Goal: Check status: Check status

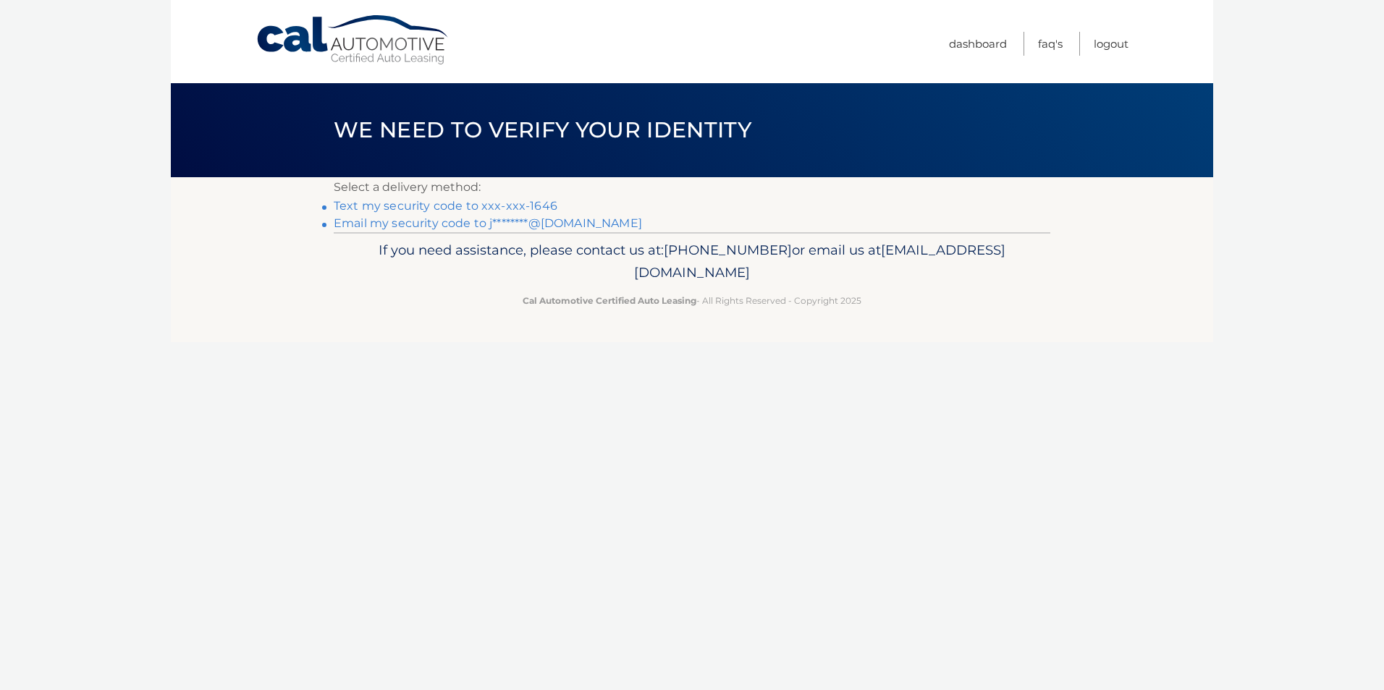
click at [507, 206] on link "Text my security code to xxx-xxx-1646" at bounding box center [446, 206] width 224 height 14
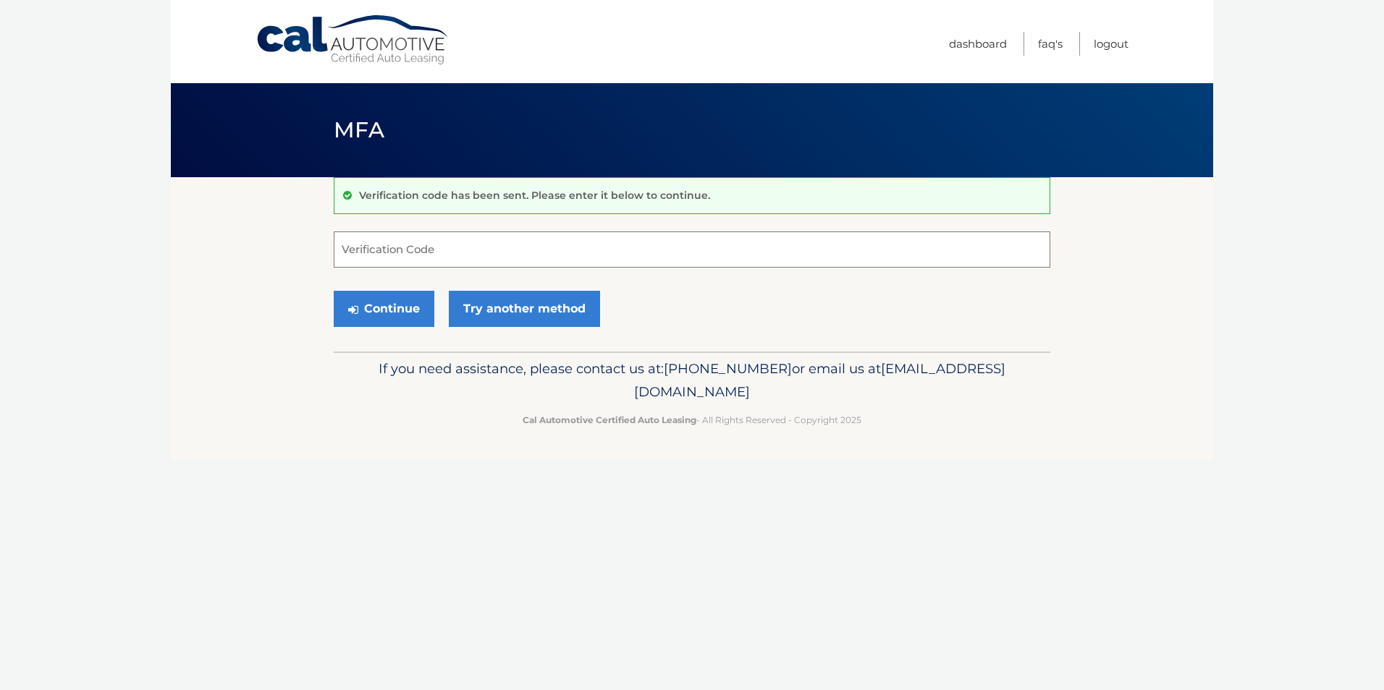
click at [427, 248] on input "Verification Code" at bounding box center [692, 250] width 716 height 36
type input "968258"
click at [394, 306] on button "Continue" at bounding box center [384, 309] width 101 height 36
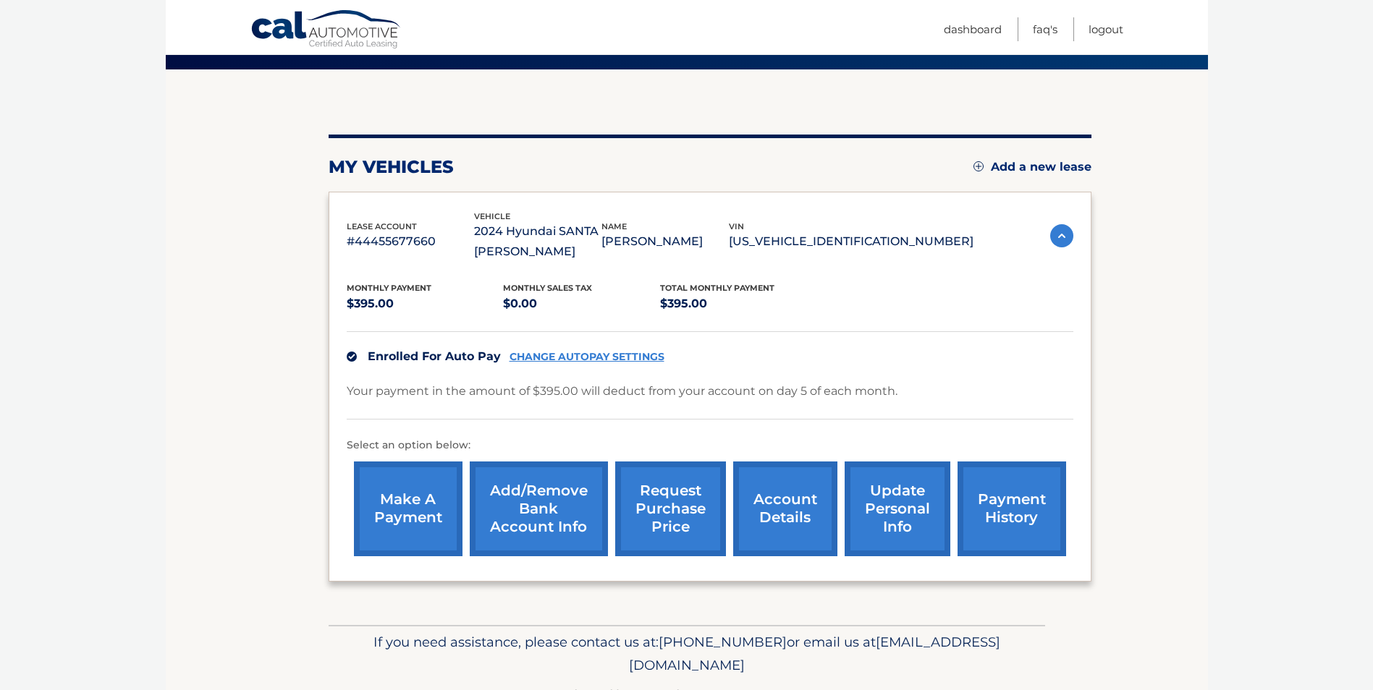
scroll to position [145, 0]
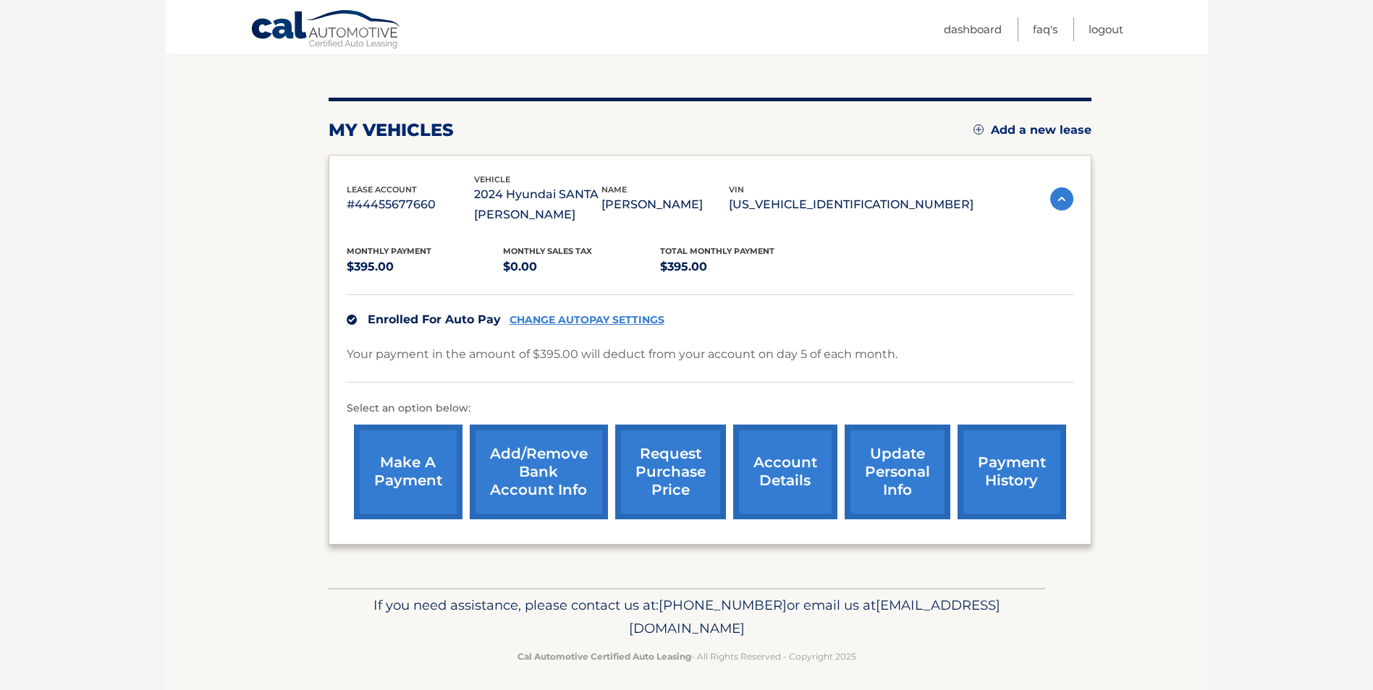
click at [678, 470] on link "request purchase price" at bounding box center [670, 472] width 111 height 95
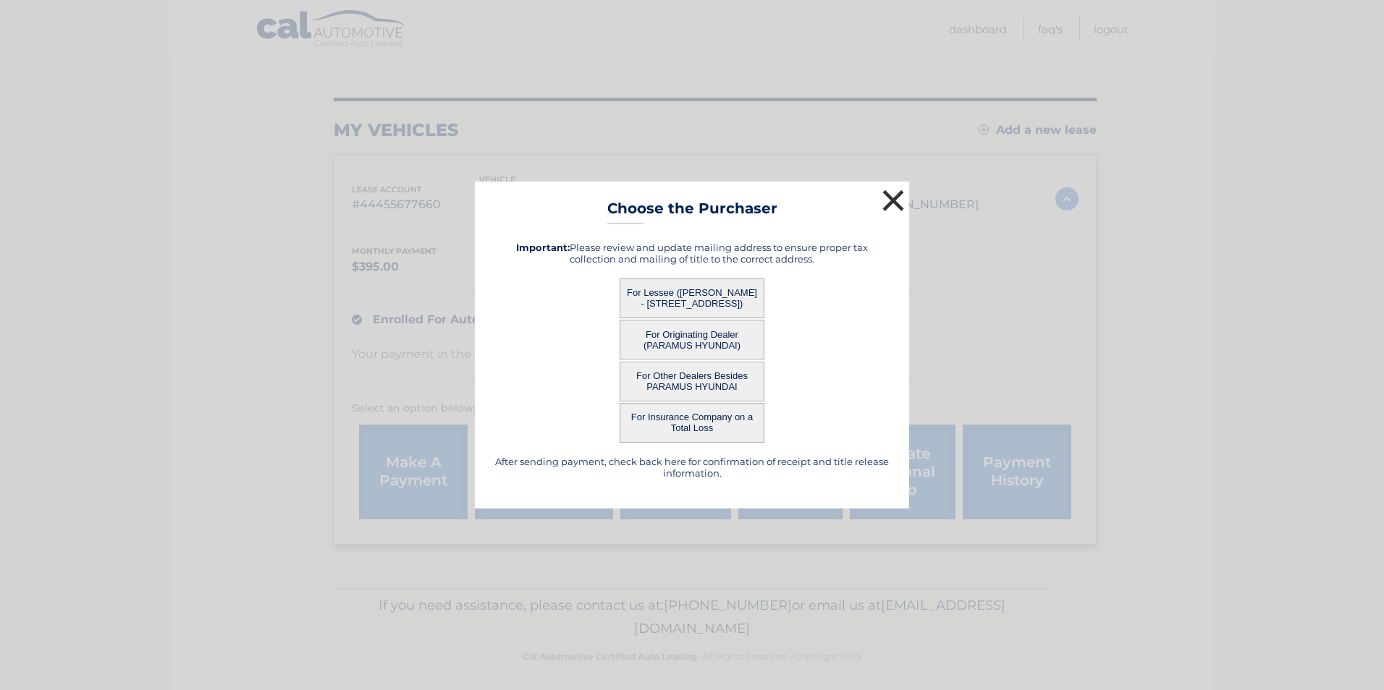
click at [891, 202] on button "×" at bounding box center [893, 200] width 29 height 29
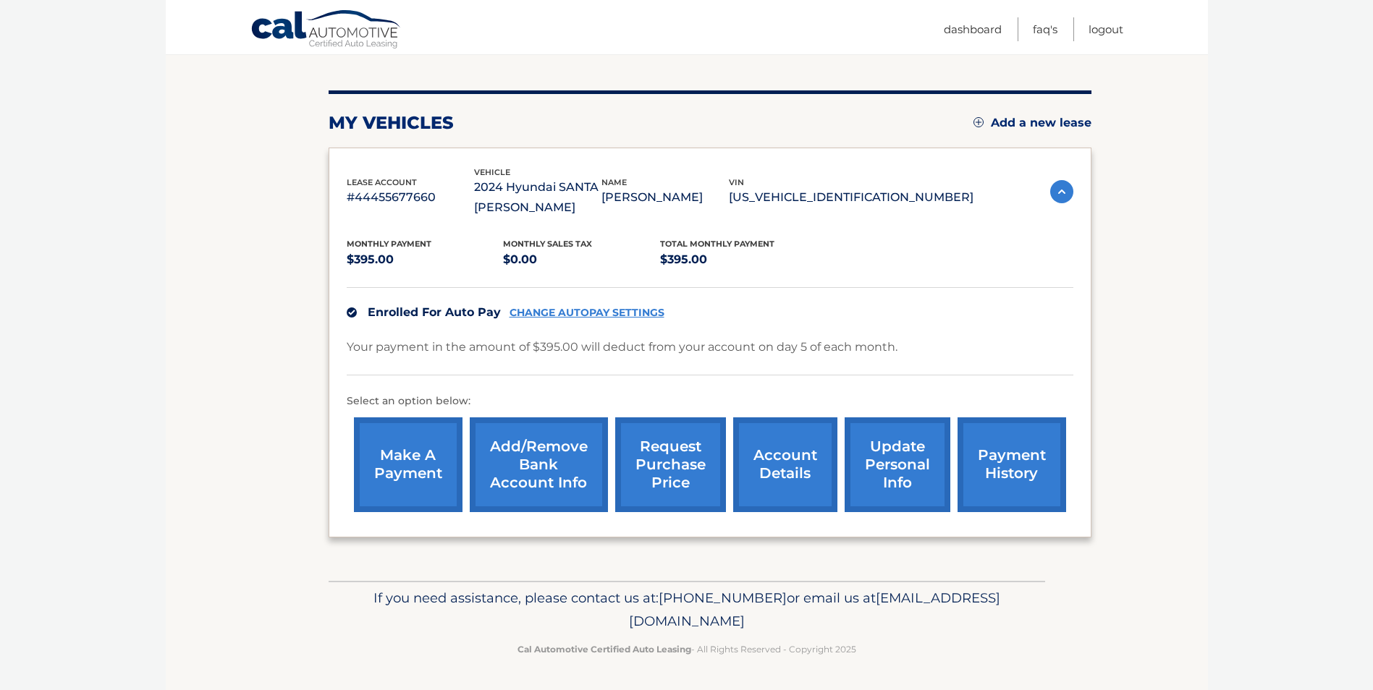
scroll to position [80, 0]
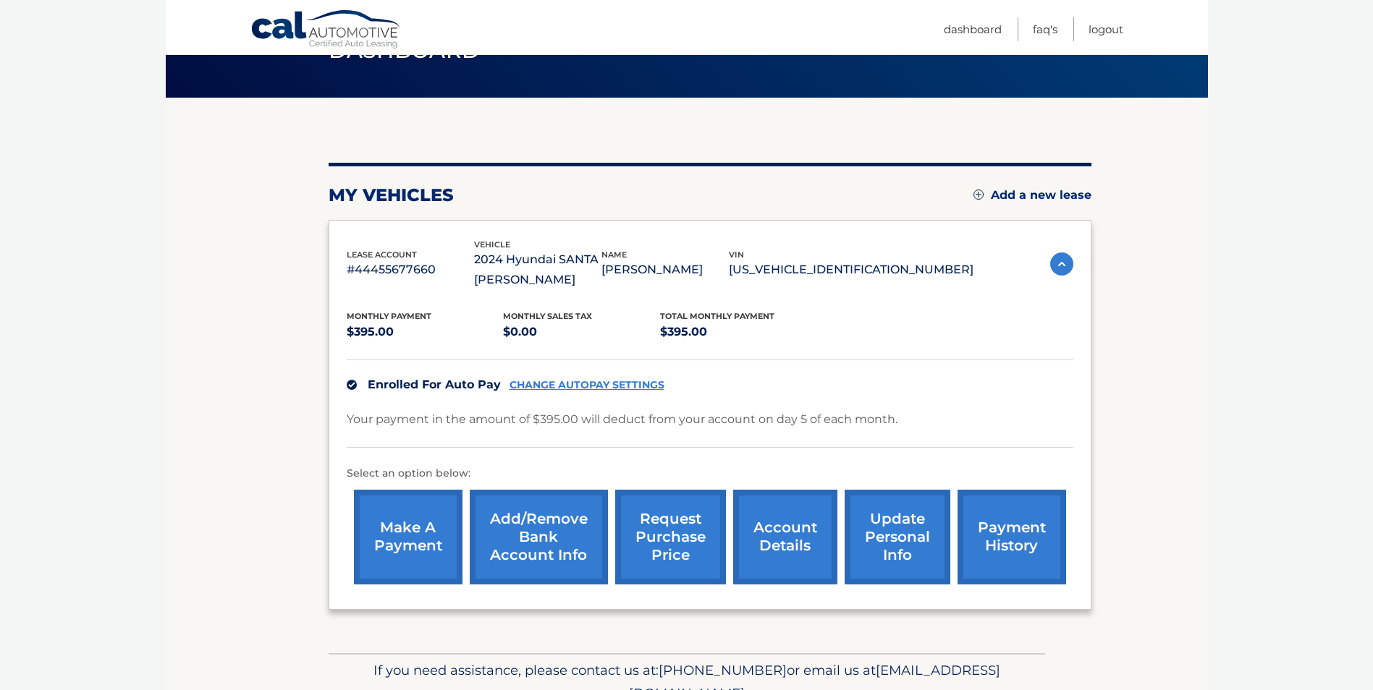
click at [657, 542] on link "request purchase price" at bounding box center [670, 537] width 111 height 95
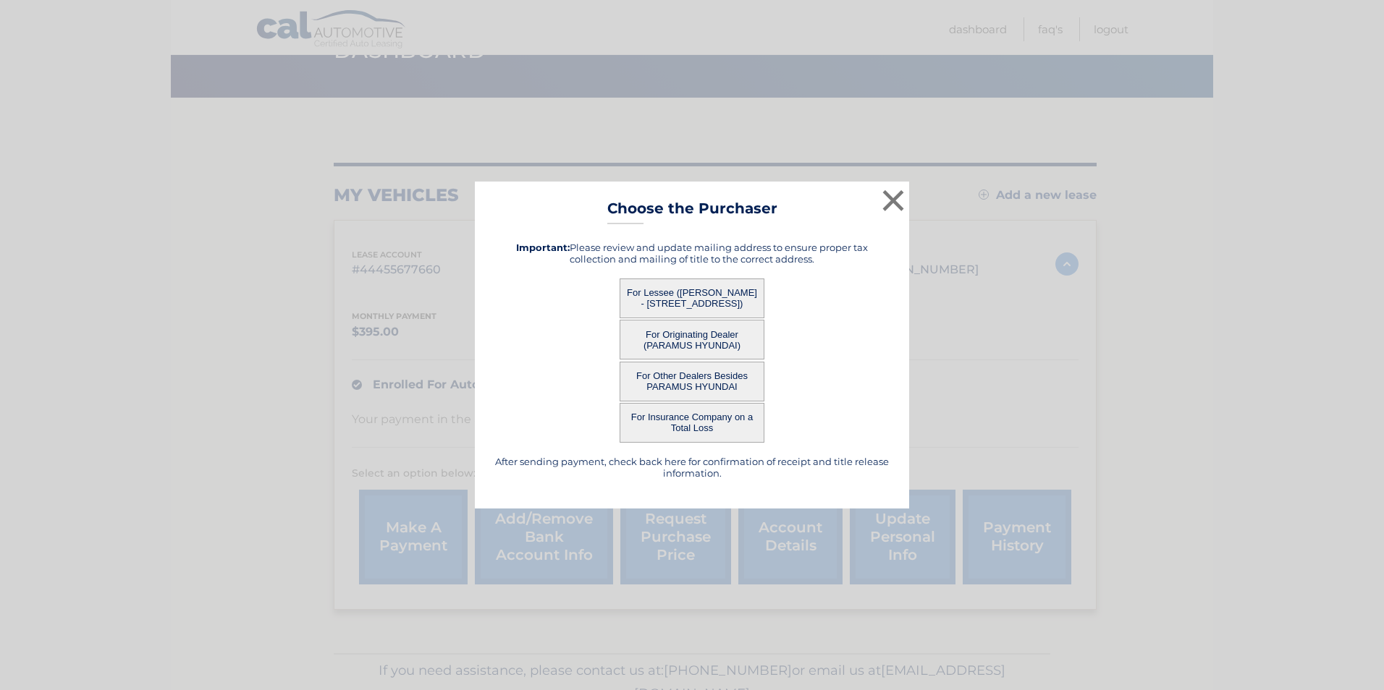
click at [656, 292] on button "For Lessee (JOSEPH KICKEY - 27 ARN TERRACE, , SECAUCUS, NJ 07094)" at bounding box center [692, 299] width 145 height 40
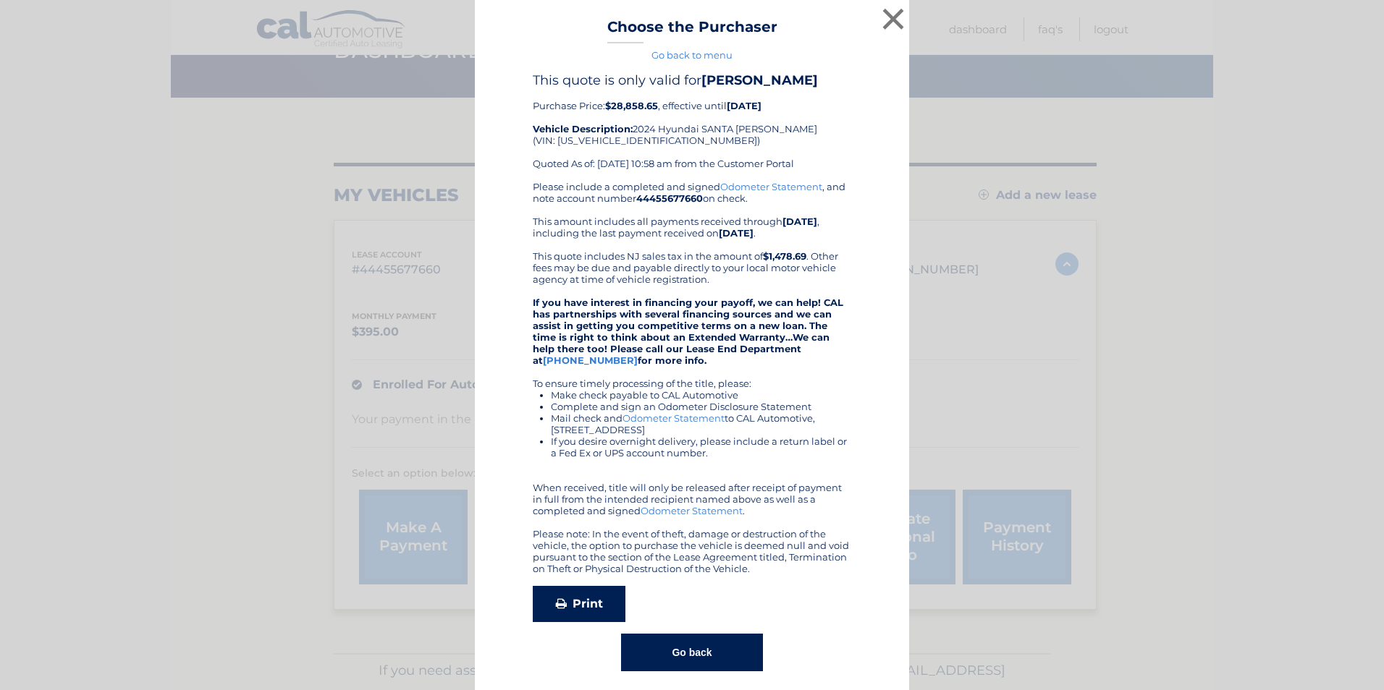
click at [572, 601] on link "Print" at bounding box center [579, 604] width 93 height 36
click at [890, 21] on button "×" at bounding box center [893, 18] width 29 height 29
